Goal: Task Accomplishment & Management: Manage account settings

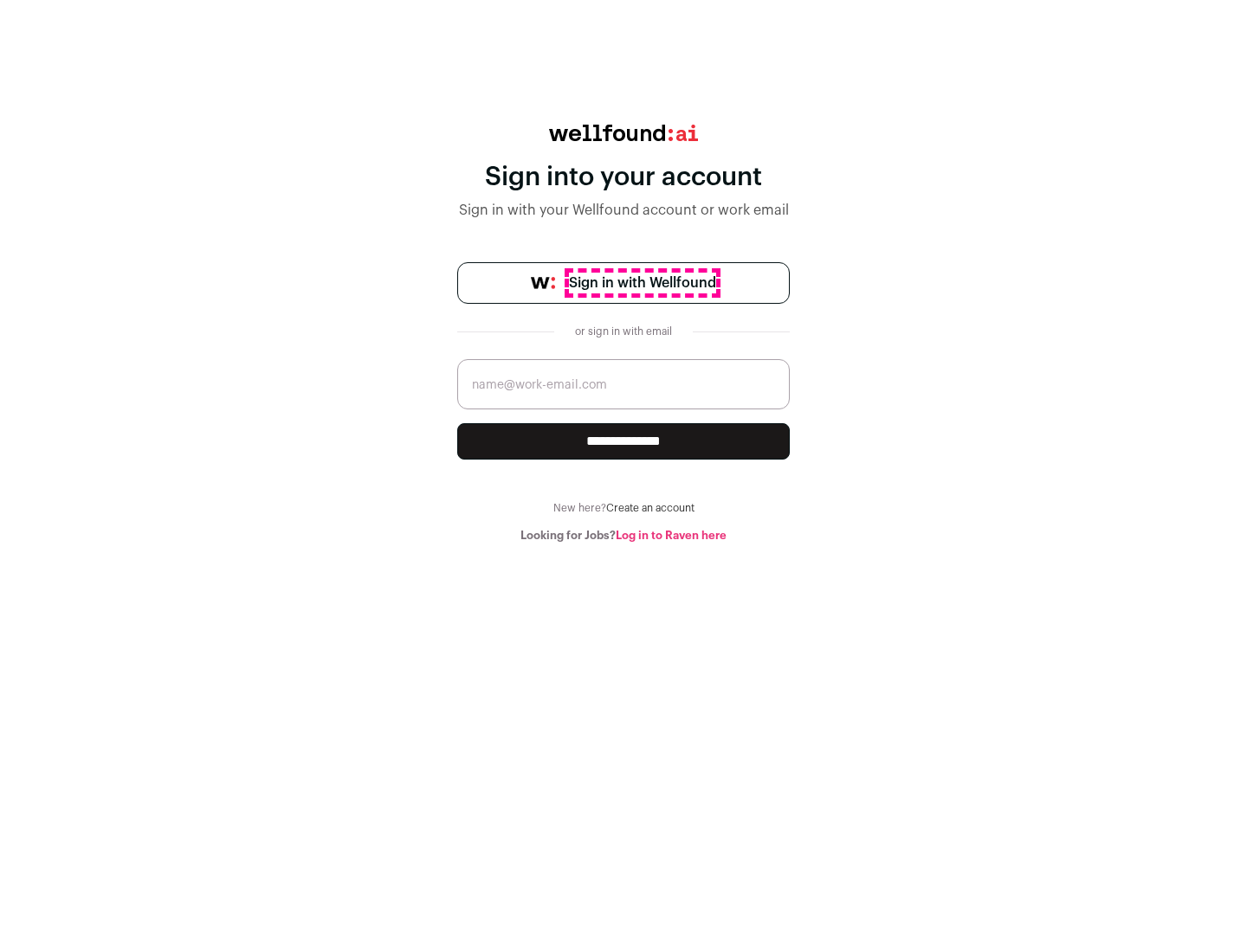
click at [642, 283] on span "Sign in with Wellfound" at bounding box center [642, 283] width 147 height 21
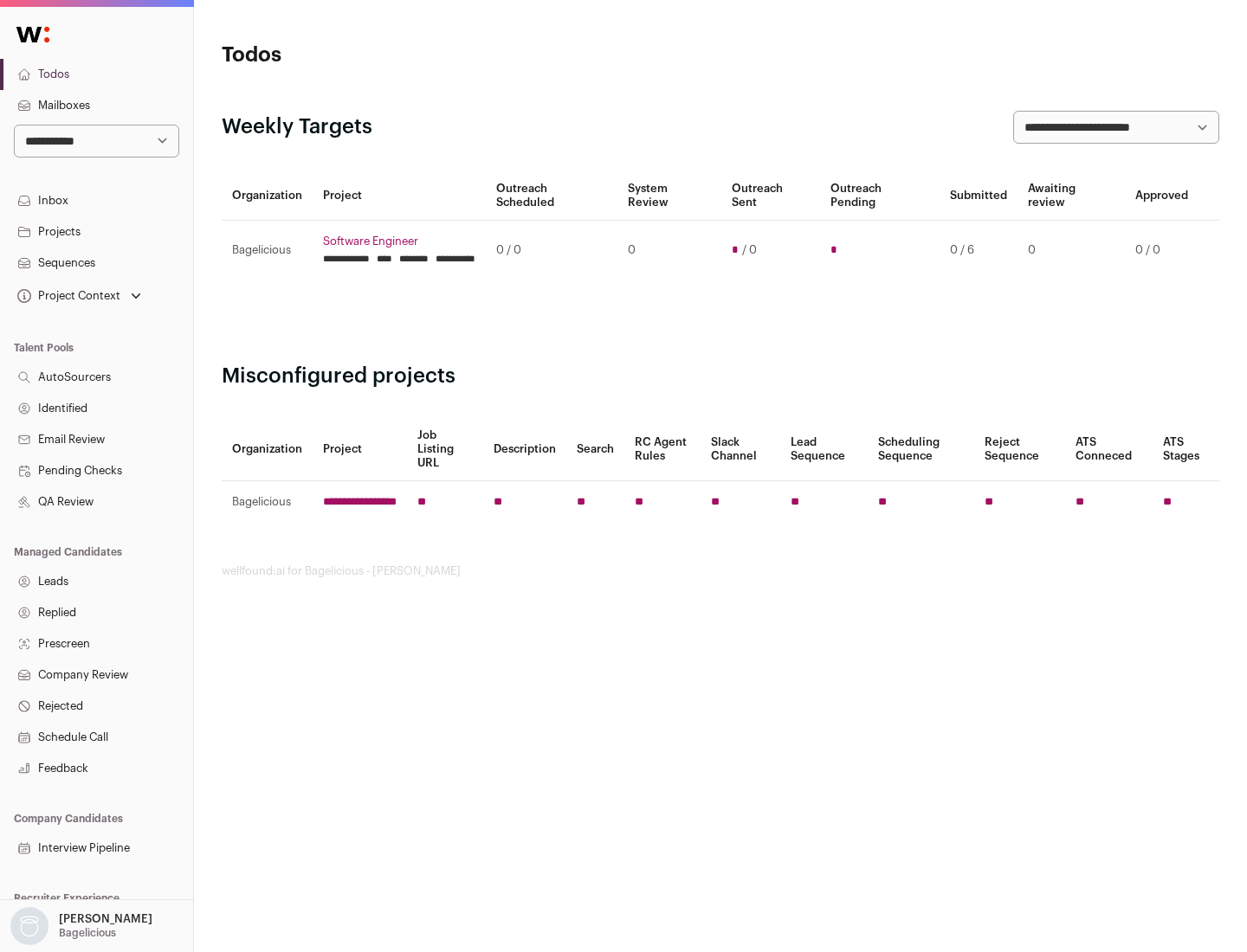
click at [96, 232] on link "Projects" at bounding box center [96, 232] width 193 height 31
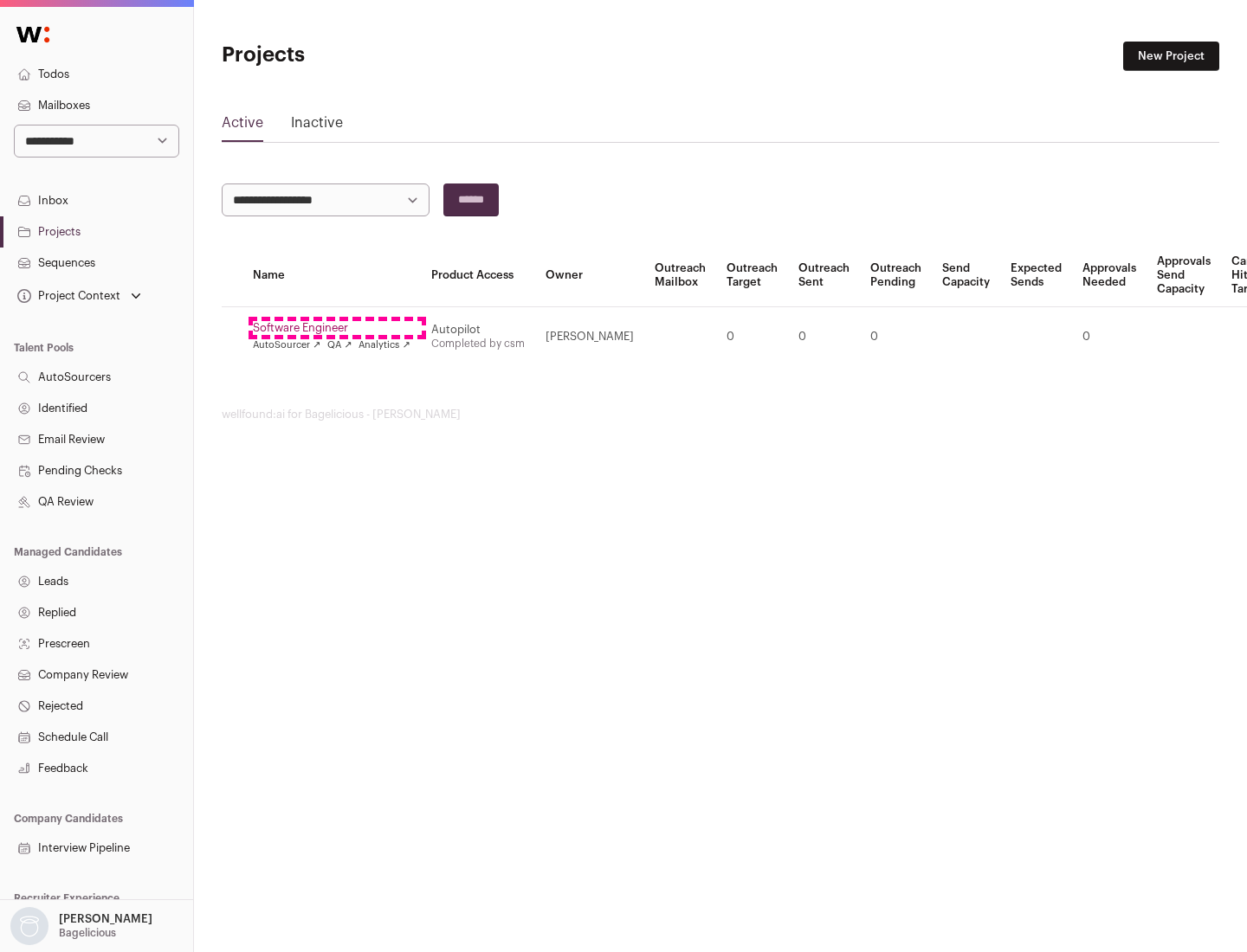
click at [337, 328] on link "Software Engineer" at bounding box center [331, 328] width 157 height 14
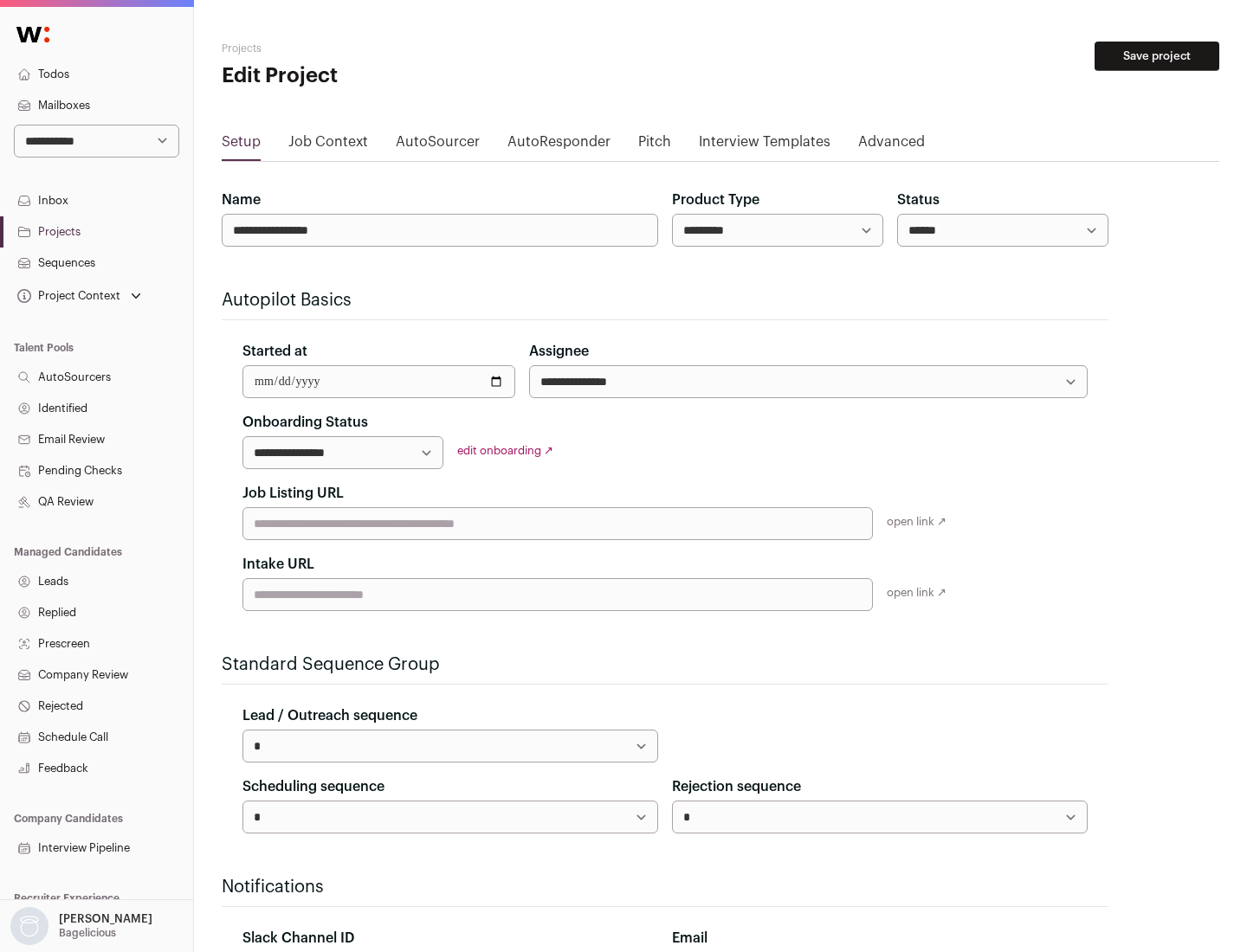
click at [1157, 56] on button "Save project" at bounding box center [1156, 56] width 125 height 29
